Goal: Find specific page/section: Find specific page/section

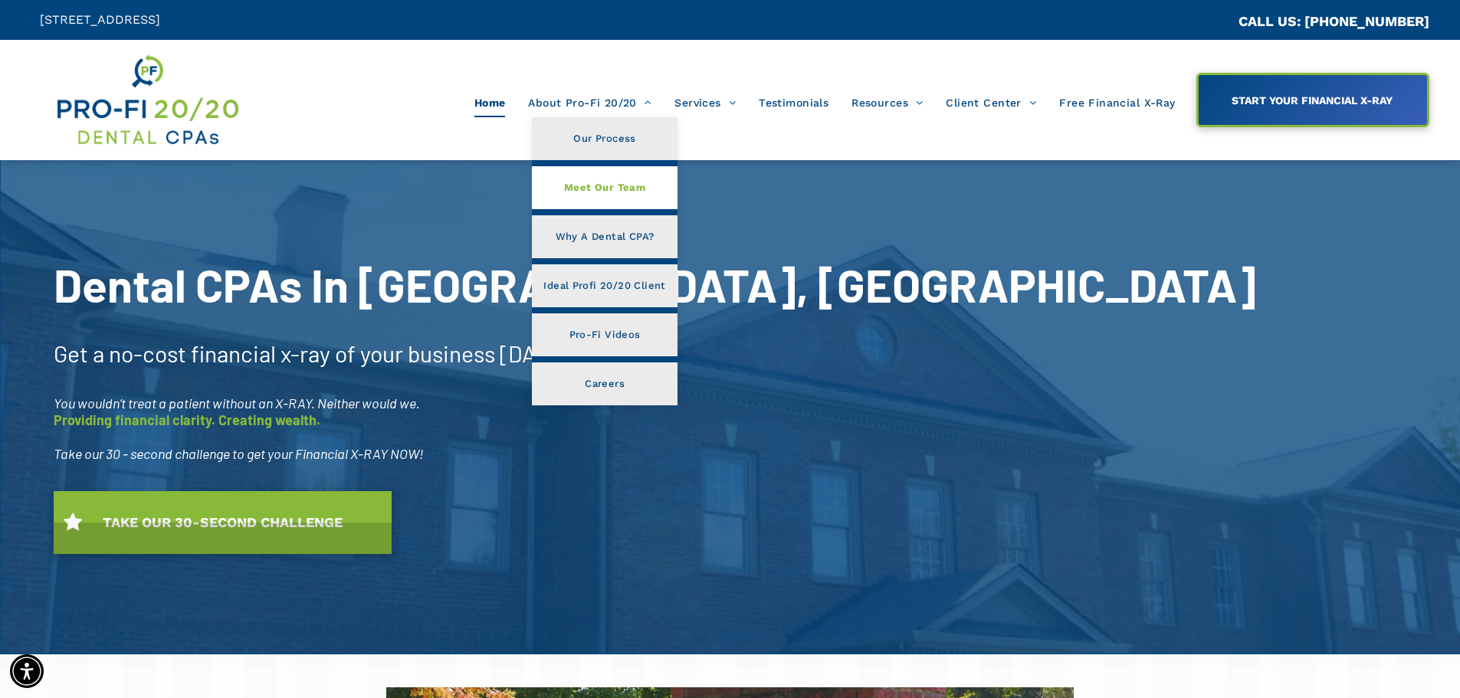
click at [608, 188] on span "Meet Our Team" at bounding box center [604, 188] width 81 height 20
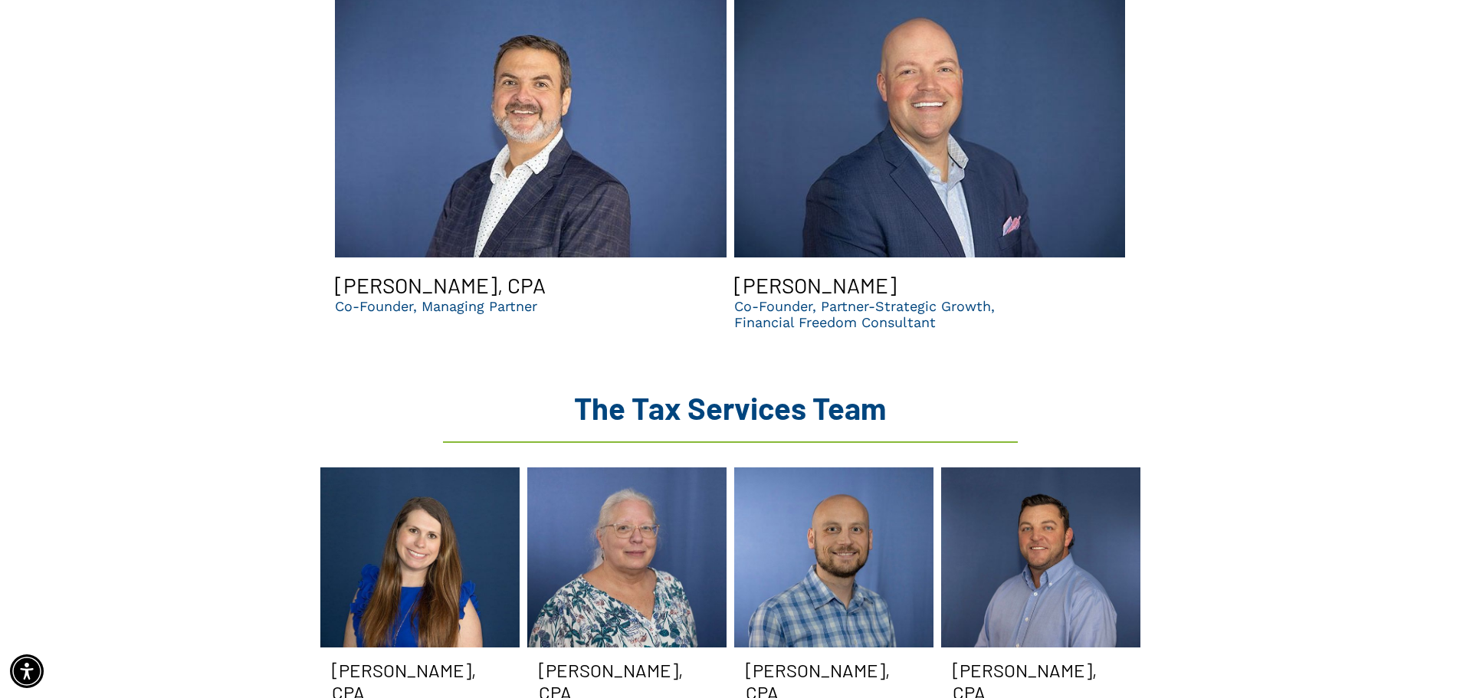
scroll to position [1839, 0]
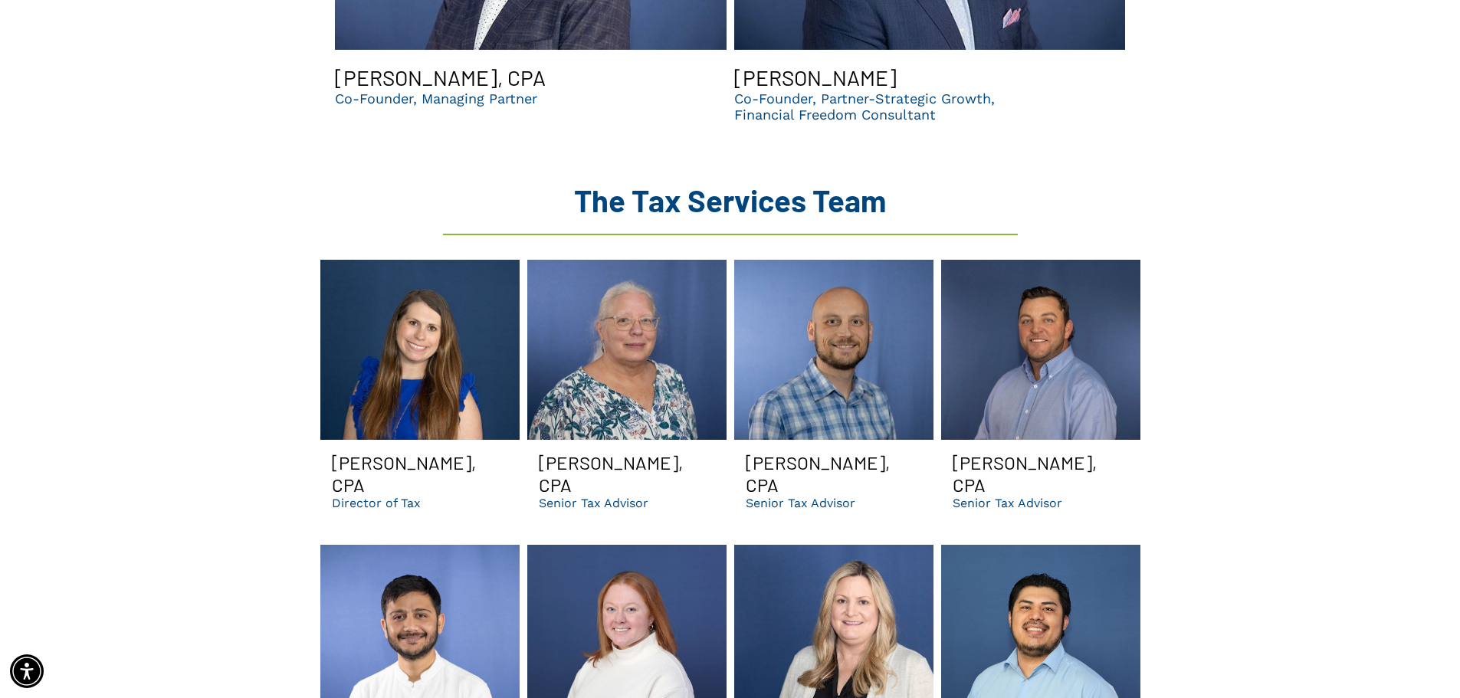
click at [1061, 322] on link at bounding box center [1040, 350] width 199 height 180
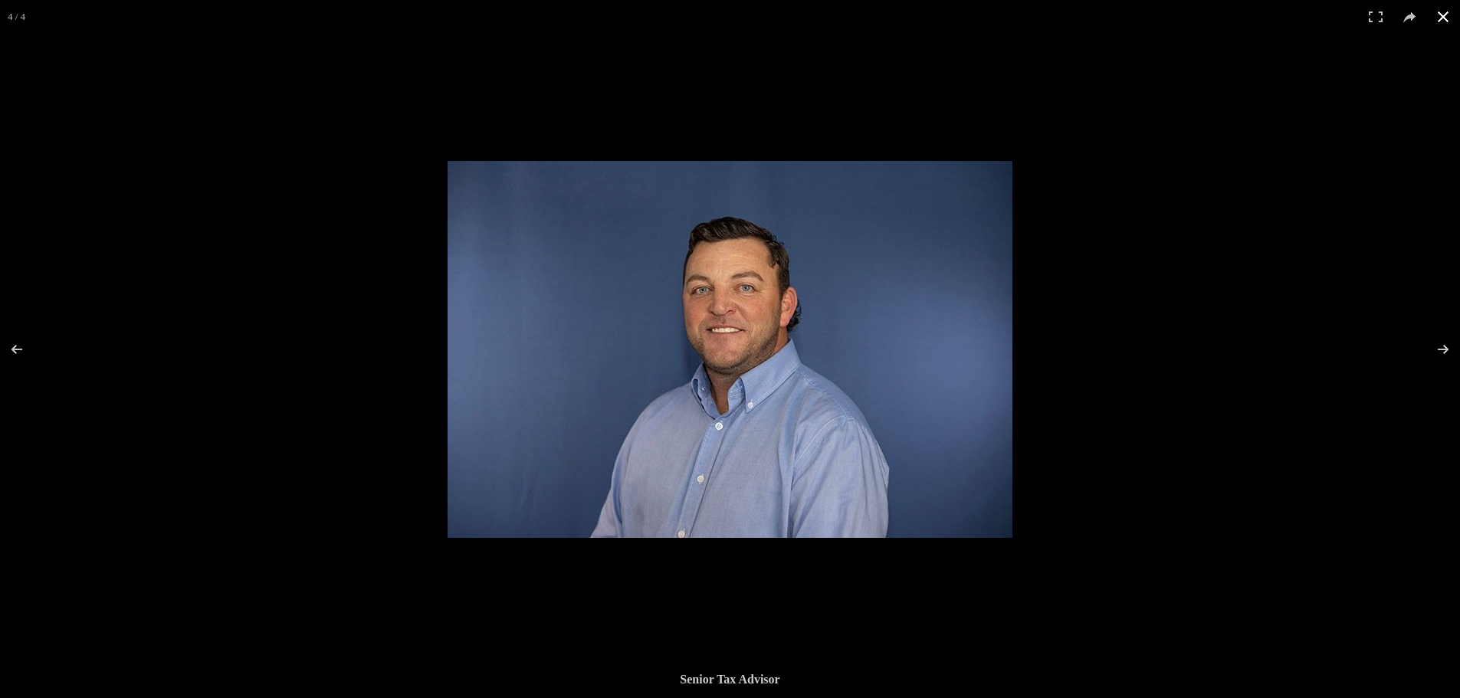
click at [1443, 5] on button at bounding box center [1443, 17] width 34 height 34
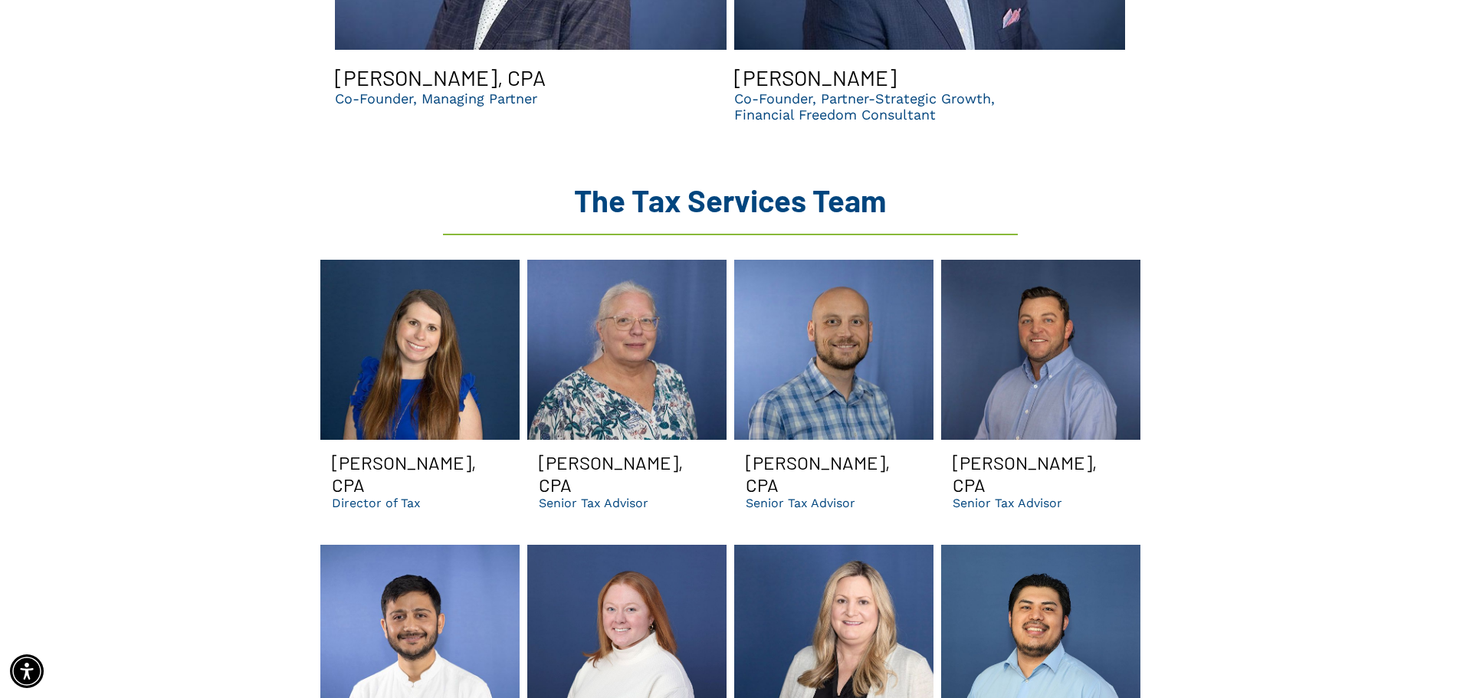
click at [986, 496] on p "Senior Tax Advisor" at bounding box center [1008, 503] width 110 height 15
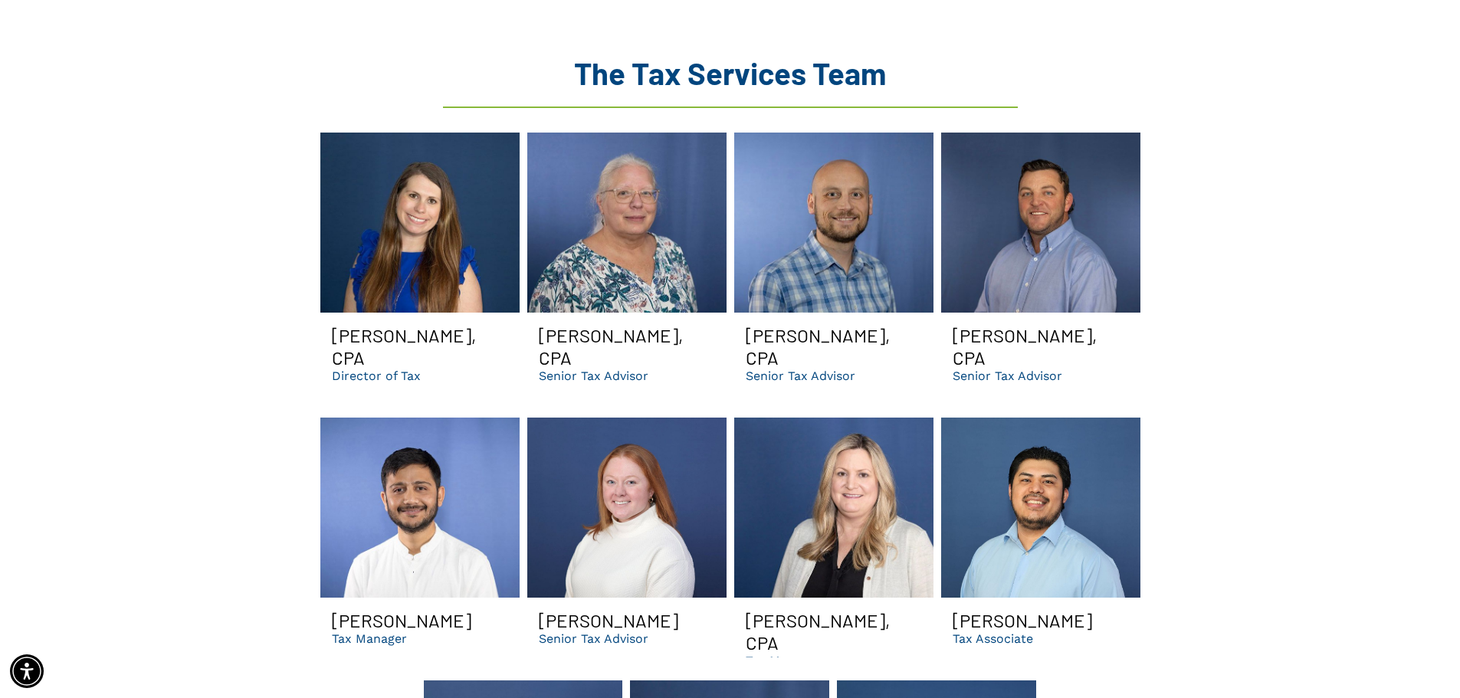
scroll to position [1992, 0]
